Goal: Use online tool/utility: Utilize a website feature to perform a specific function

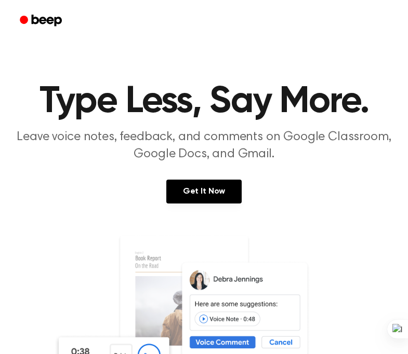
click at [218, 174] on section "Type Less, Say More. Leave voice notes, feedback, and comments on Google Classr…" at bounding box center [203, 280] width 383 height 395
click at [339, 24] on span "Record" at bounding box center [344, 20] width 23 height 9
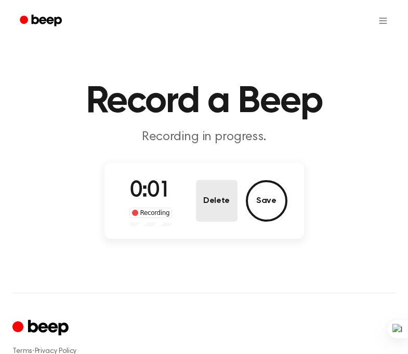
click at [228, 215] on button "Delete" at bounding box center [217, 201] width 42 height 42
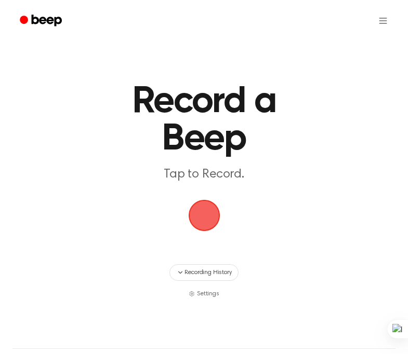
click at [201, 217] on span "button" at bounding box center [204, 215] width 29 height 29
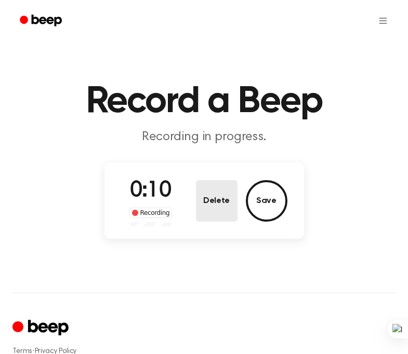
click at [203, 205] on button "Delete" at bounding box center [217, 201] width 42 height 42
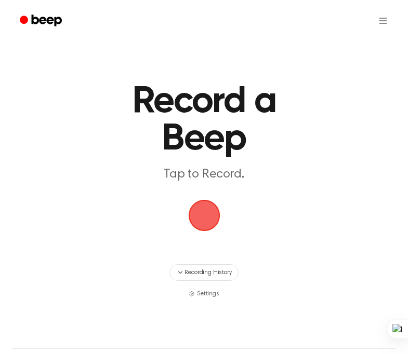
click at [197, 209] on span "button" at bounding box center [204, 215] width 29 height 29
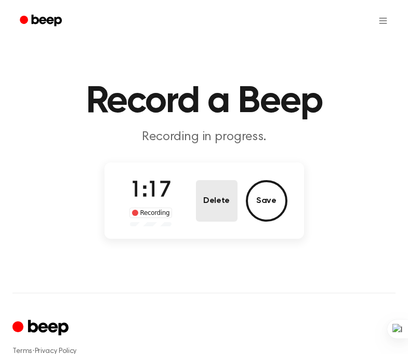
click at [226, 203] on button "Delete" at bounding box center [217, 201] width 42 height 42
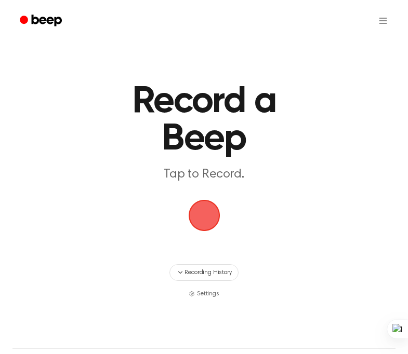
click at [205, 222] on span "button" at bounding box center [204, 215] width 29 height 29
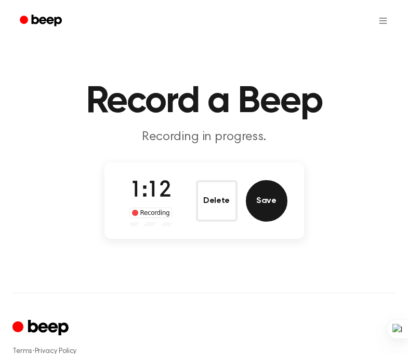
click at [278, 208] on button "Save" at bounding box center [267, 201] width 42 height 42
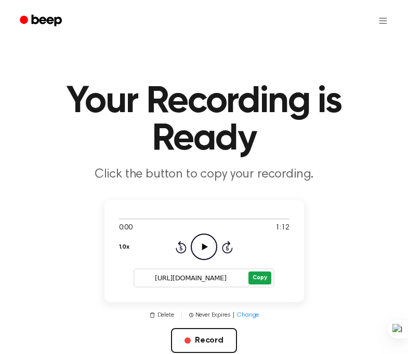
click at [255, 277] on button "Copy" at bounding box center [259, 278] width 22 height 13
